Goal: Information Seeking & Learning: Learn about a topic

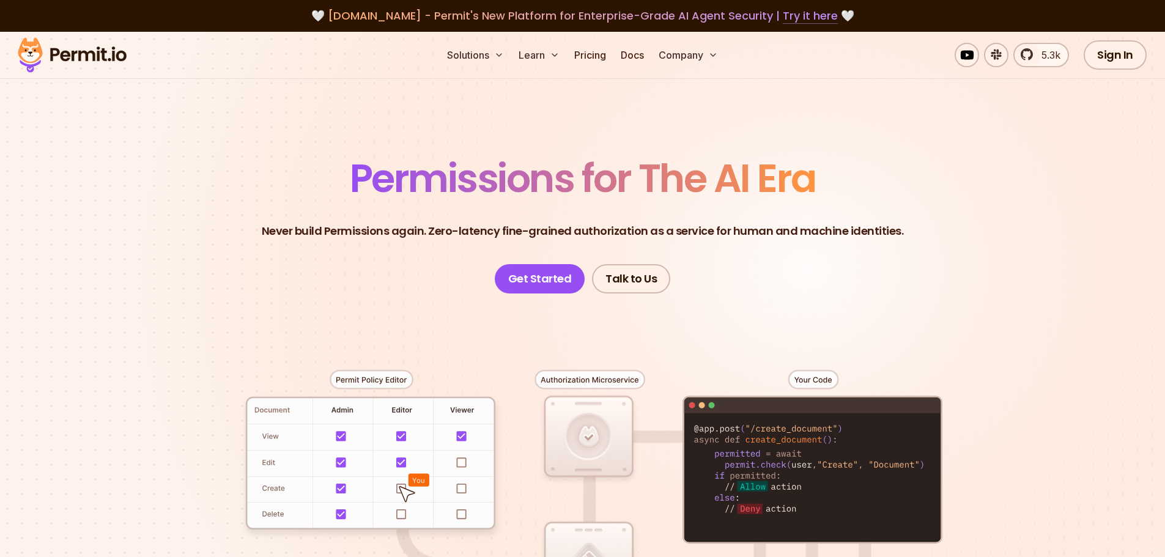
click at [807, 15] on link "Try it here" at bounding box center [810, 16] width 55 height 16
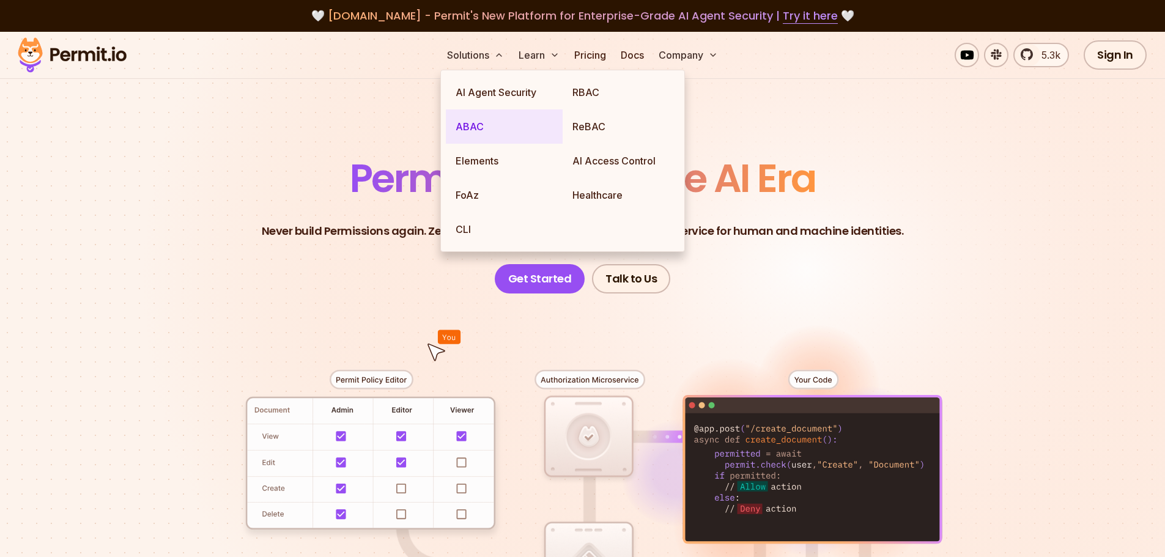
click at [473, 122] on link "ABAC" at bounding box center [504, 126] width 117 height 34
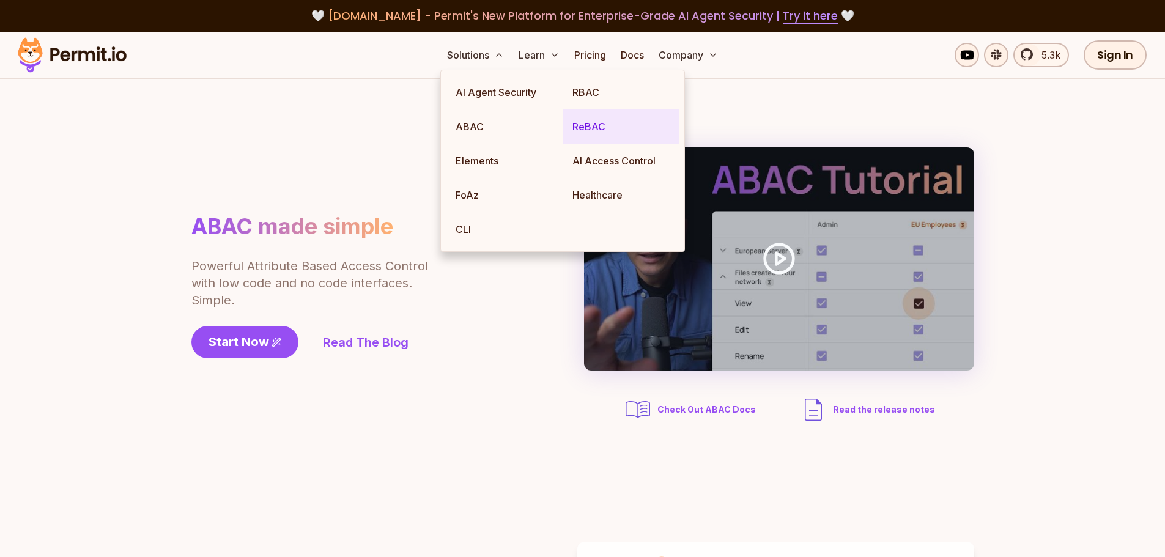
click at [584, 127] on link "ReBAC" at bounding box center [621, 126] width 117 height 34
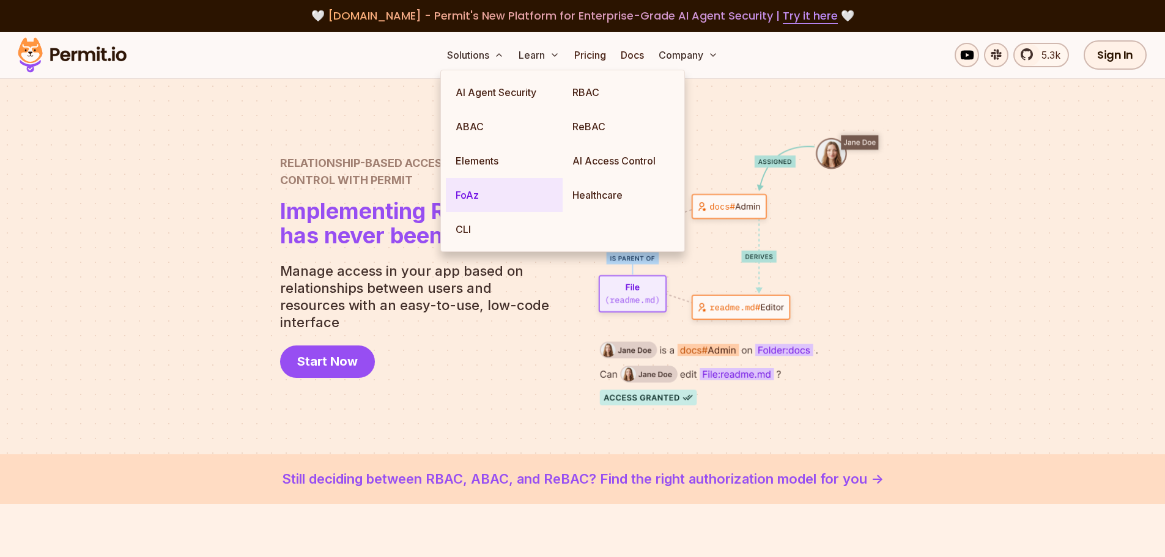
click at [477, 186] on link "FoAz" at bounding box center [504, 195] width 117 height 34
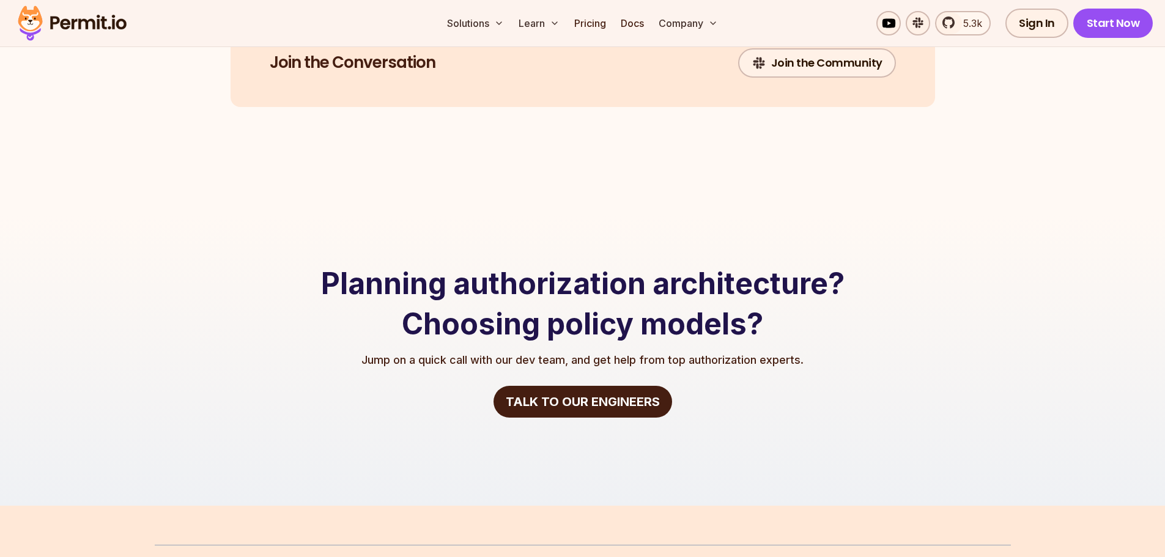
scroll to position [2569, 0]
